Goal: Book appointment/travel/reservation

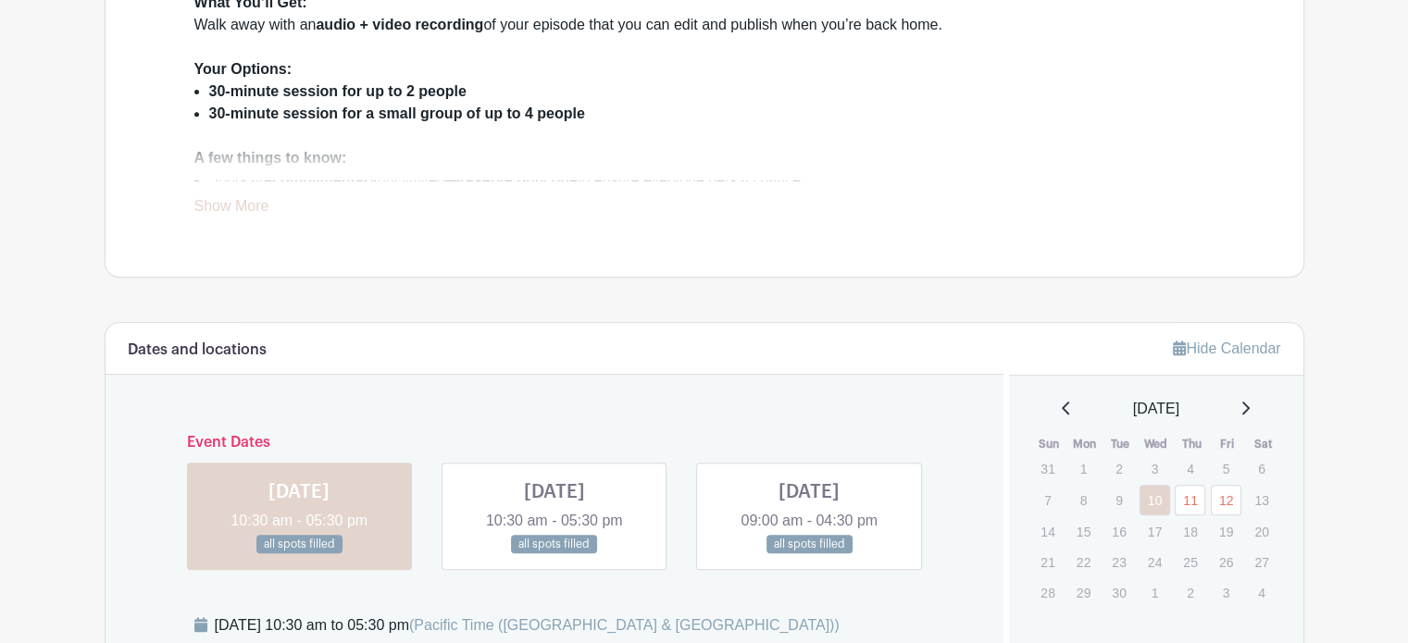
scroll to position [774, 0]
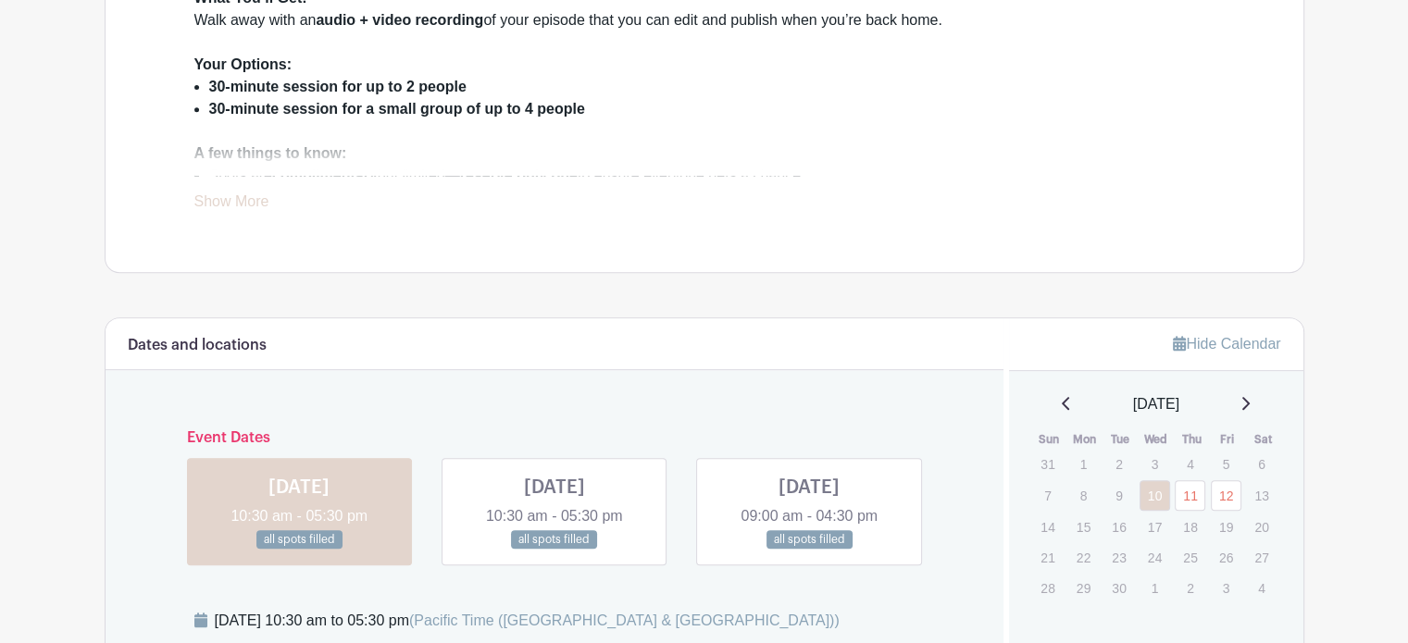
click at [269, 217] on link "Show More" at bounding box center [231, 204] width 75 height 23
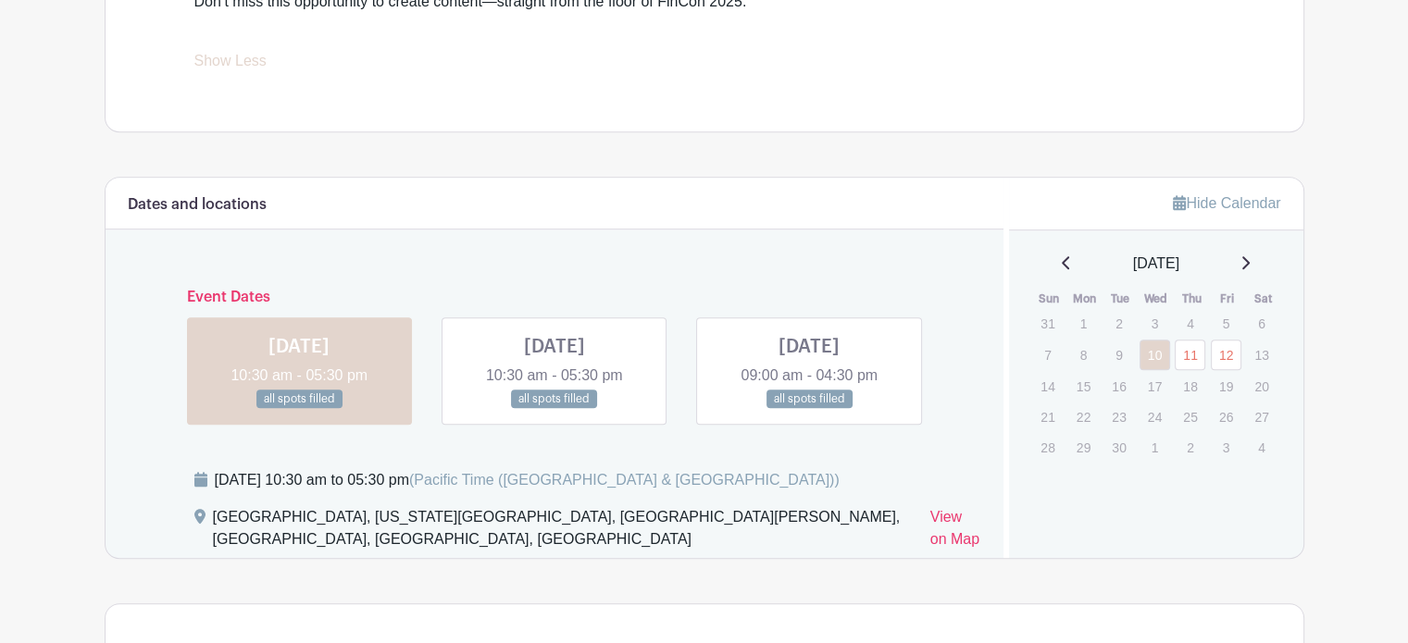
scroll to position [1014, 0]
click at [230, 76] on link "Show Less" at bounding box center [230, 64] width 72 height 23
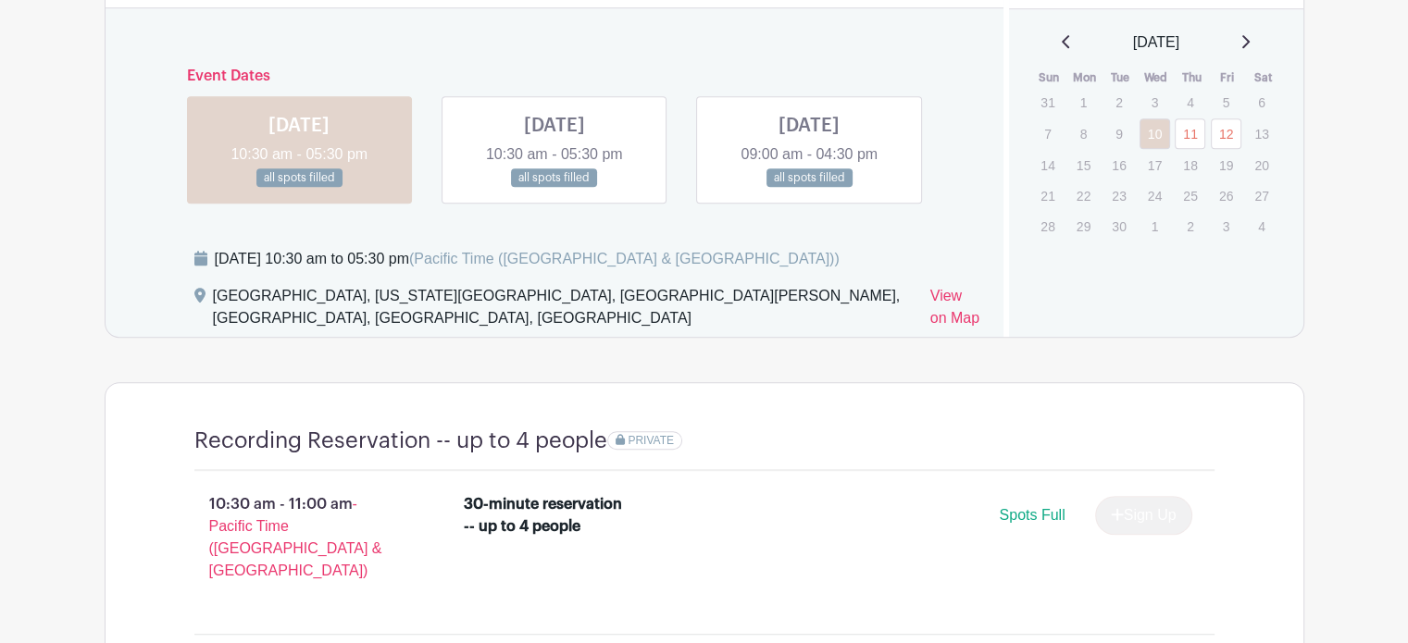
scroll to position [1136, 0]
click at [1185, 148] on link "11" at bounding box center [1189, 133] width 31 height 31
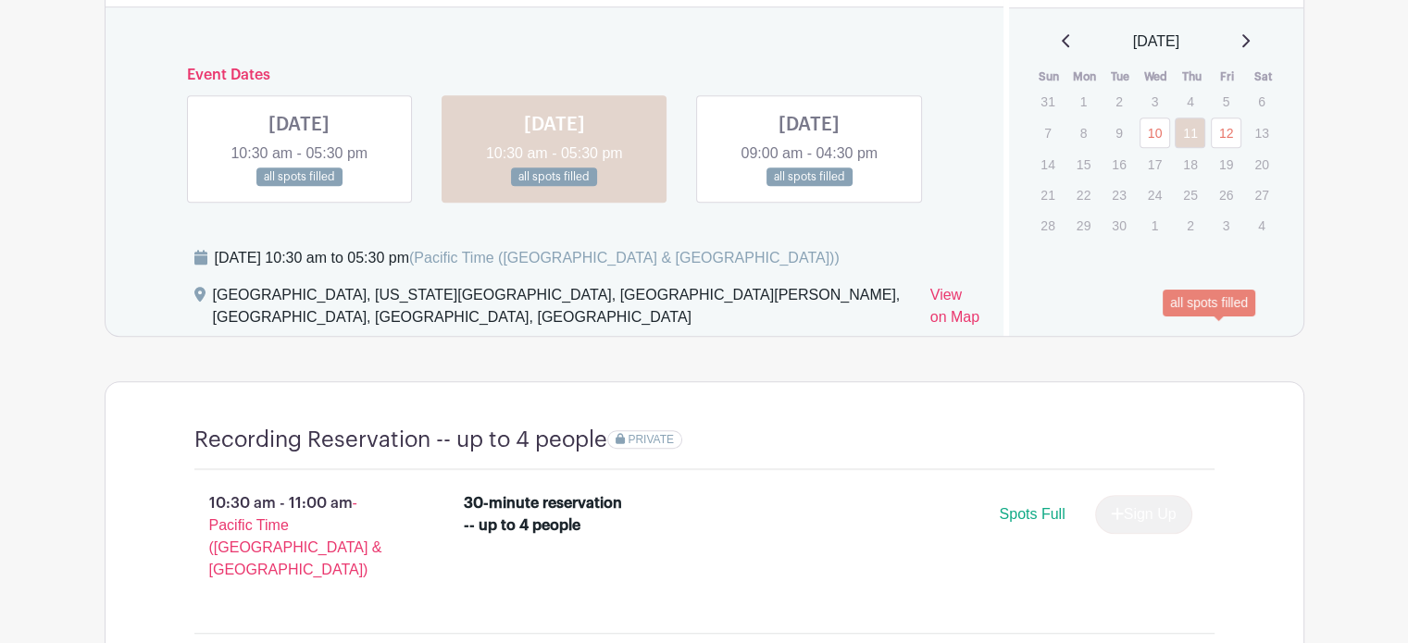
click at [1223, 148] on link "12" at bounding box center [1225, 133] width 31 height 31
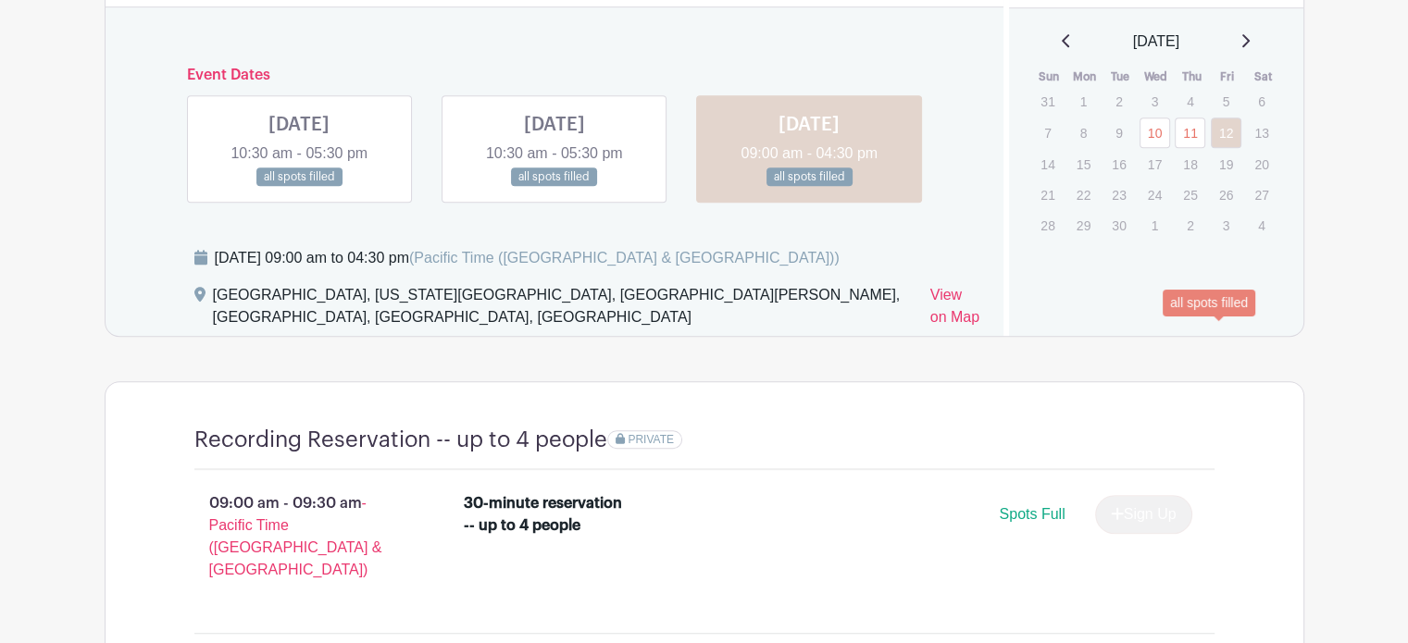
click at [1223, 148] on link "12" at bounding box center [1225, 133] width 31 height 31
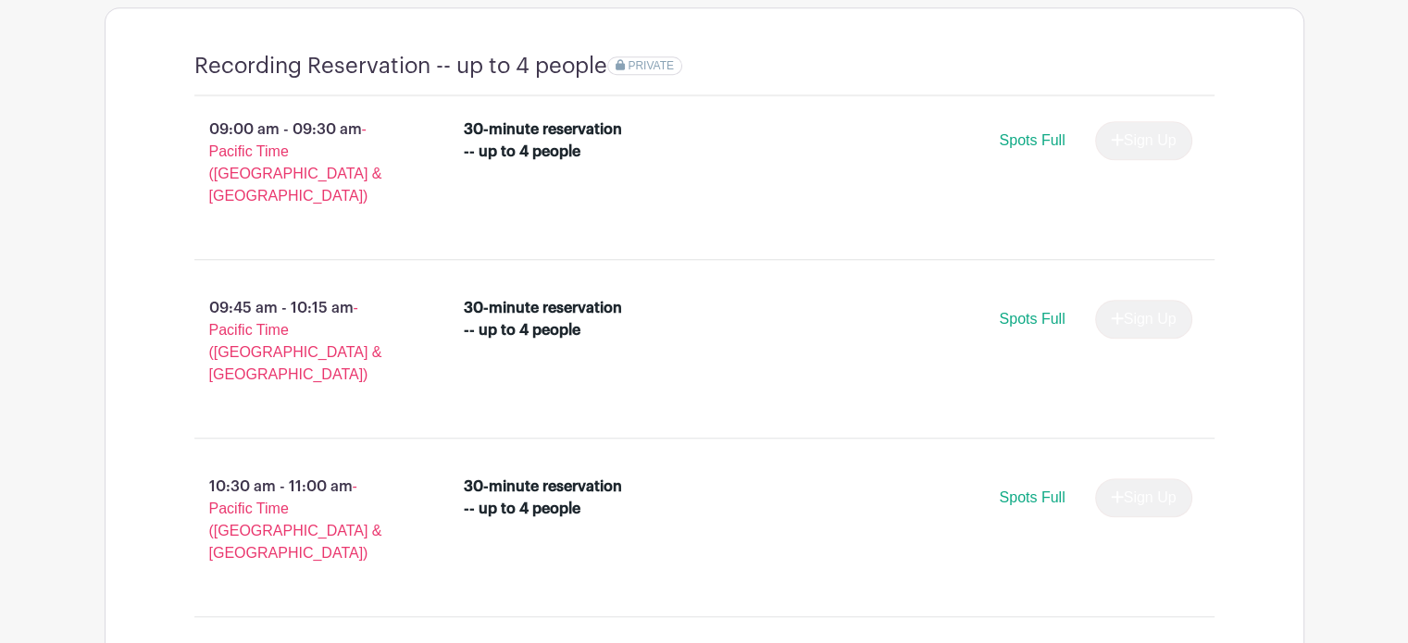
scroll to position [1510, 0]
